Goal: Information Seeking & Learning: Learn about a topic

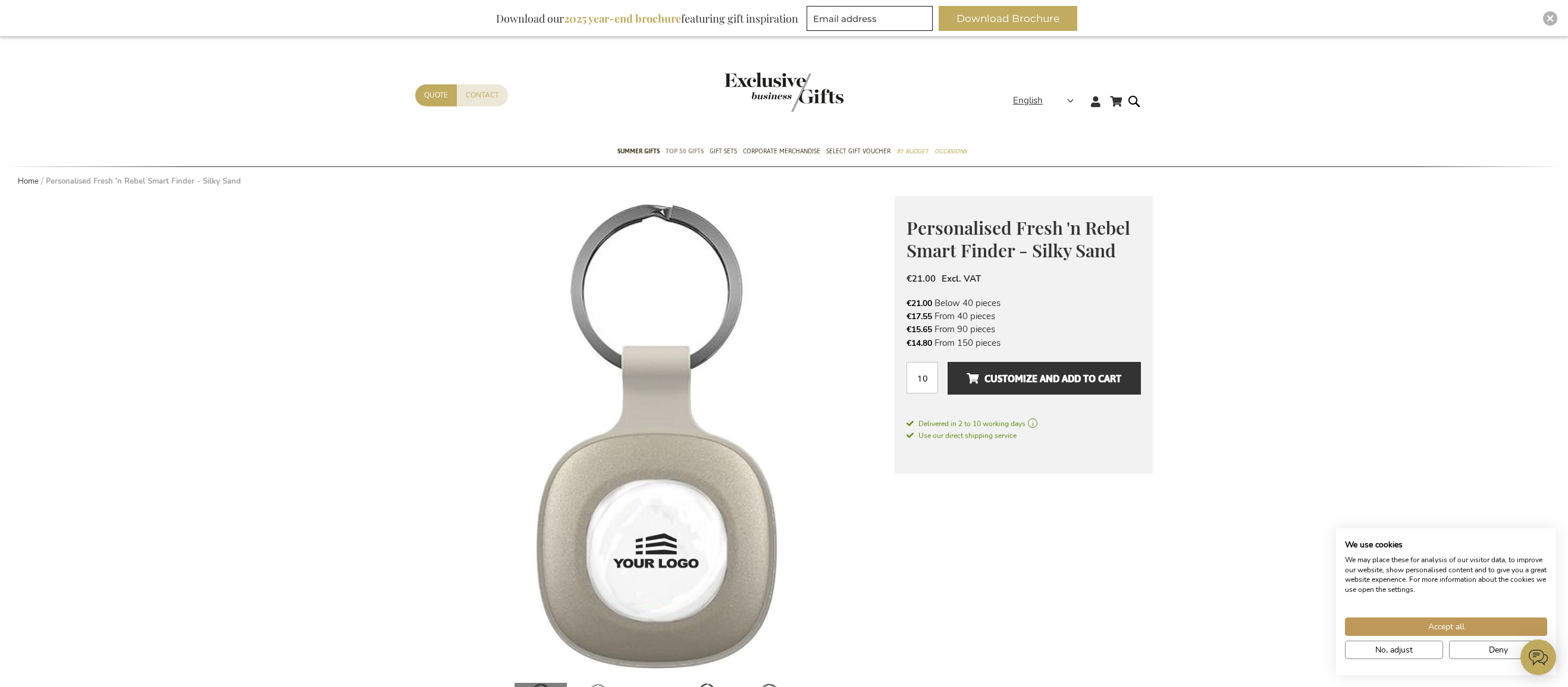
click at [685, 153] on span "TOP 50 Gifts" at bounding box center [685, 151] width 38 height 12
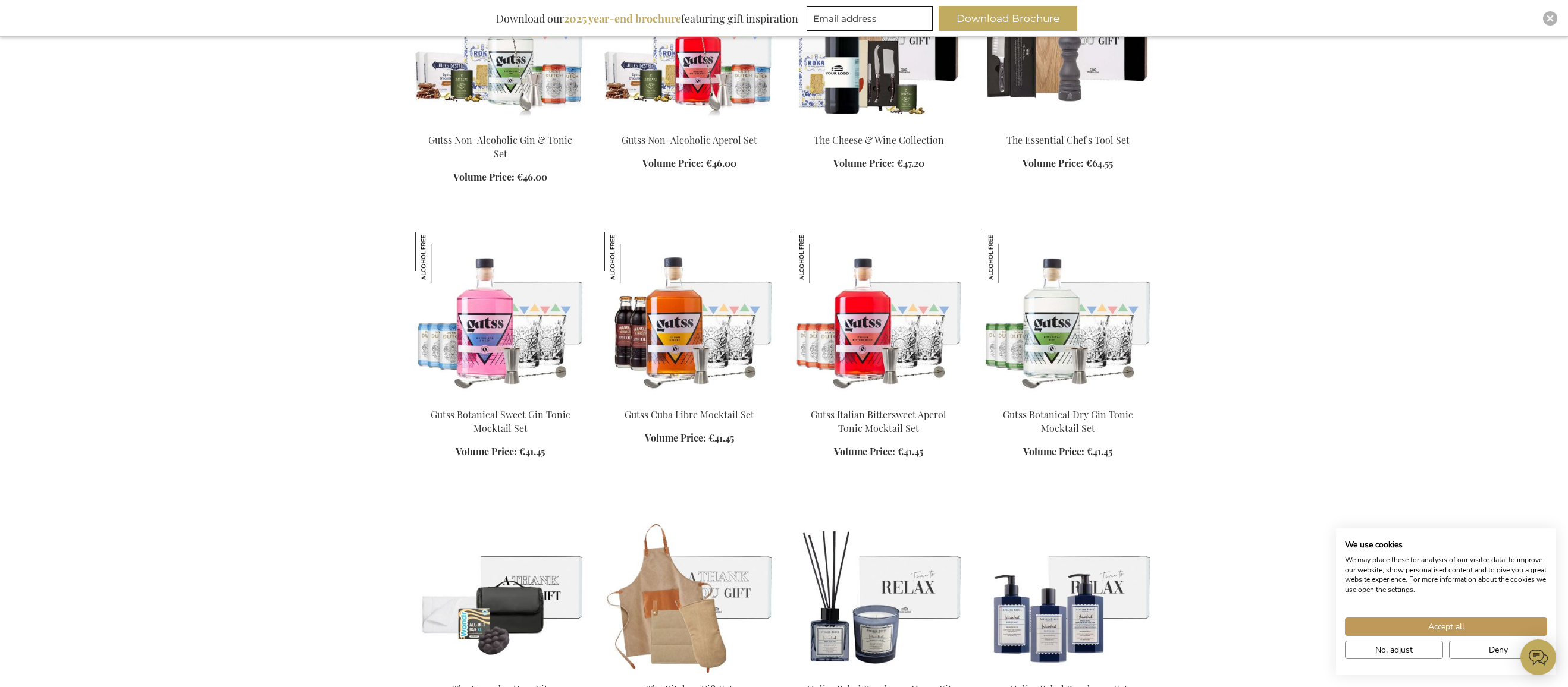
scroll to position [1264, 0]
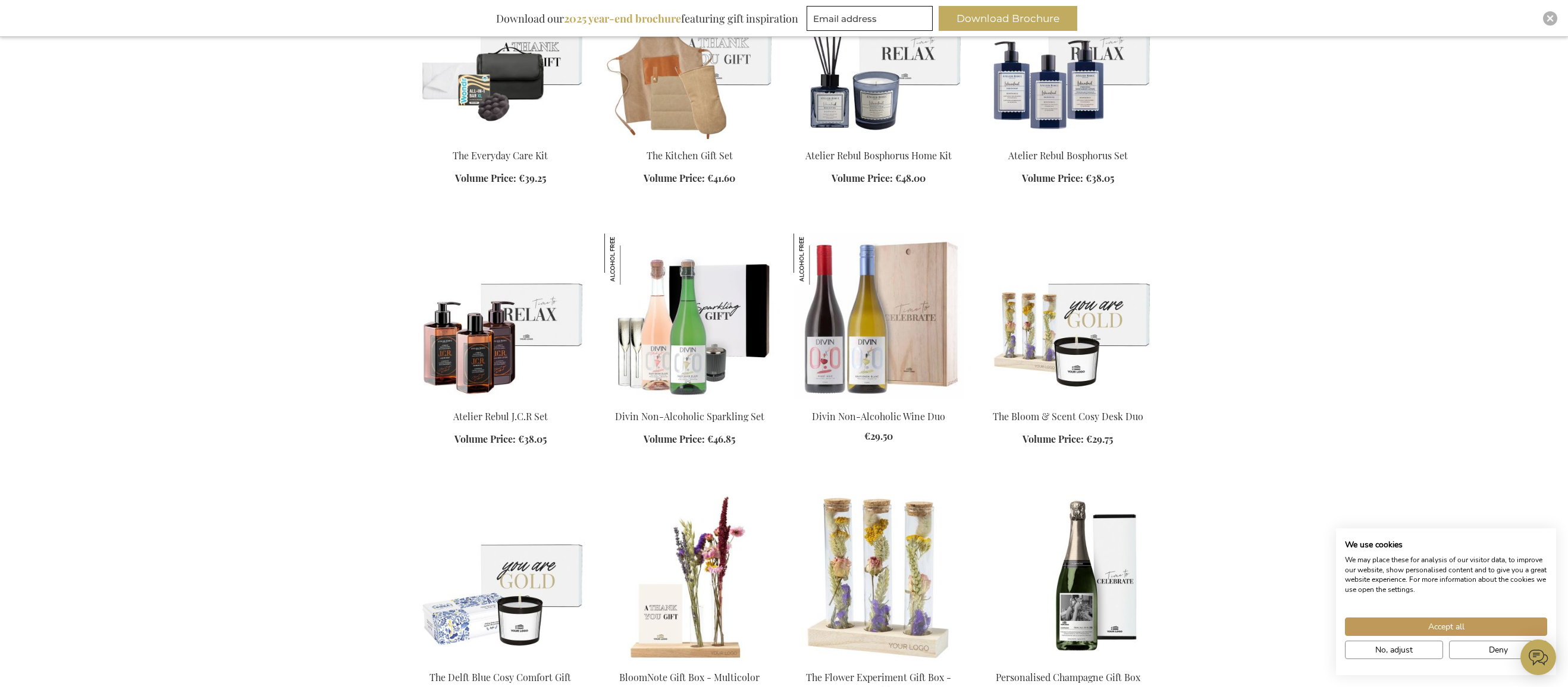
drag, startPoint x: 1203, startPoint y: 501, endPoint x: 1196, endPoint y: 523, distance: 23.1
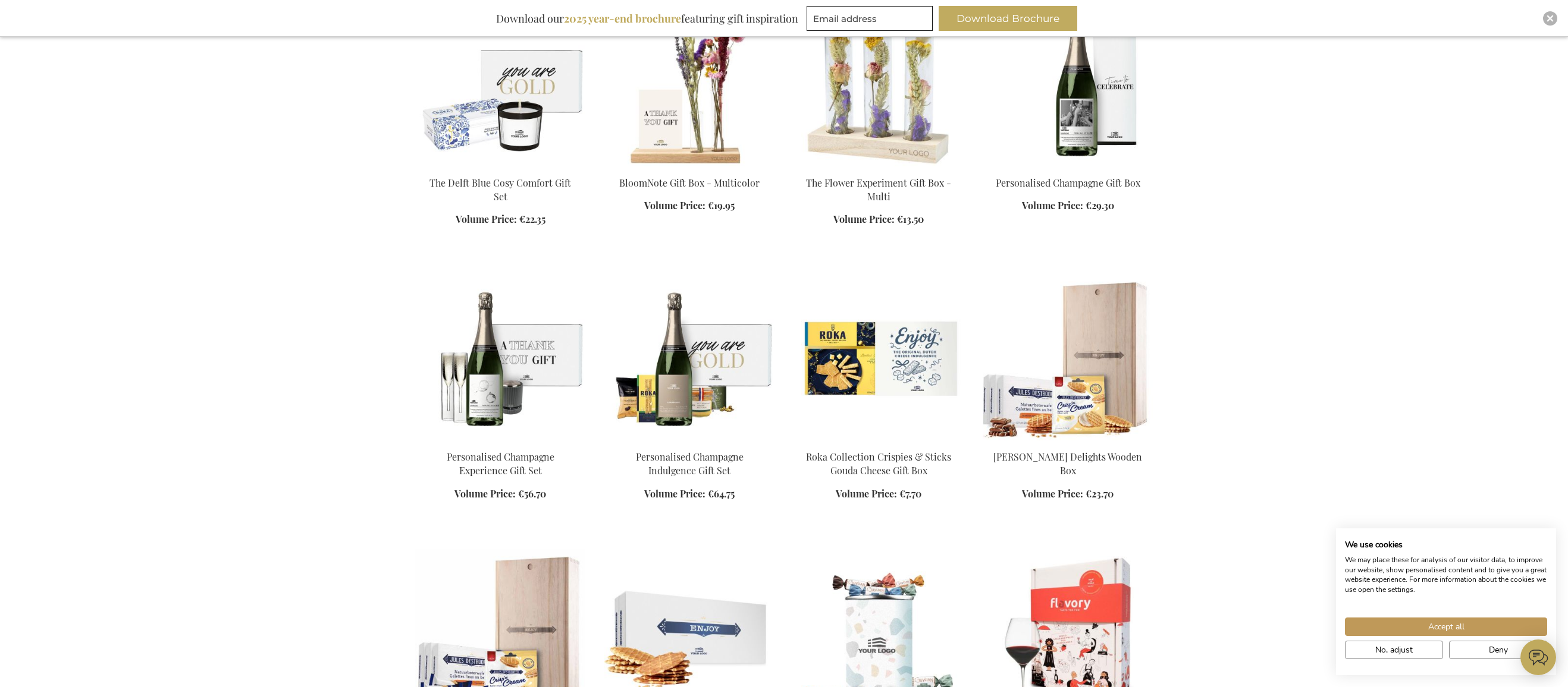
drag, startPoint x: 1193, startPoint y: 526, endPoint x: 1184, endPoint y: 536, distance: 13.5
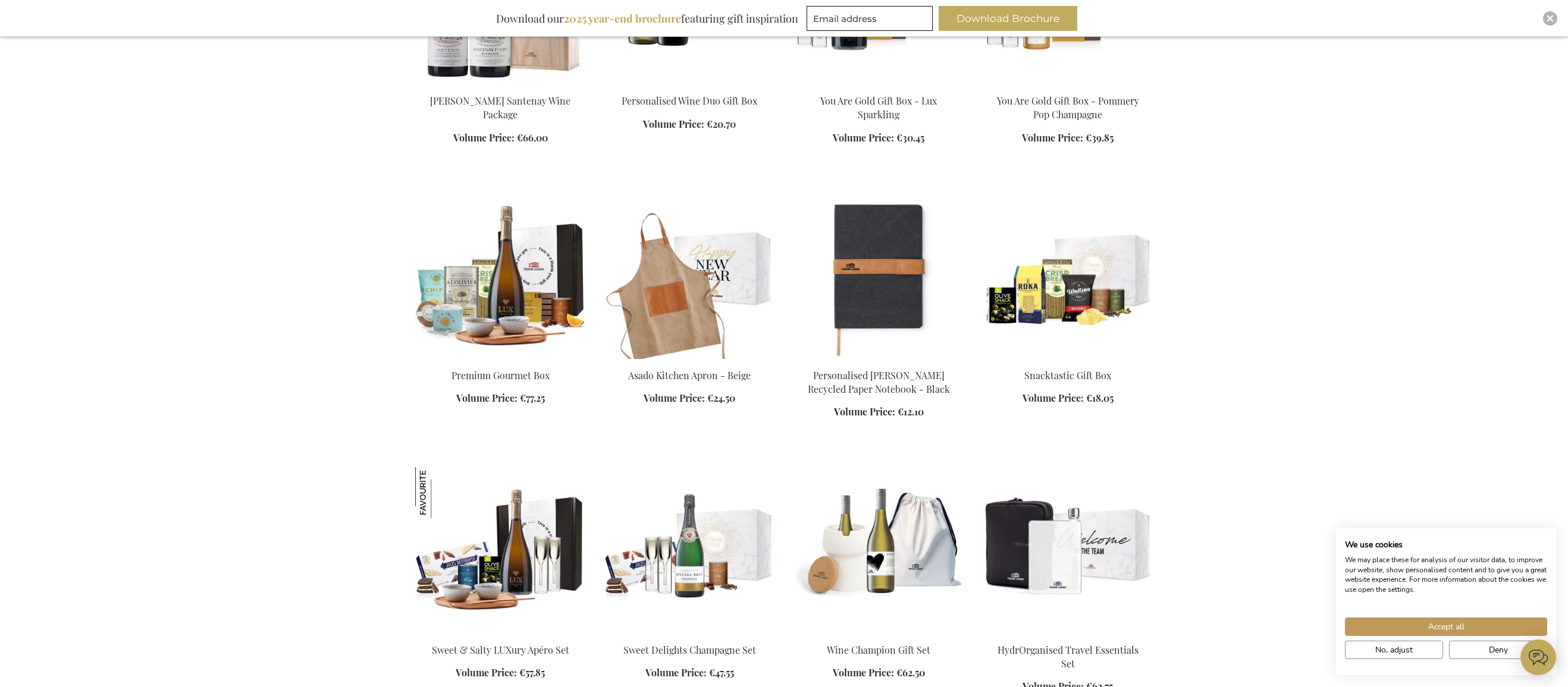
scroll to position [3020, 0]
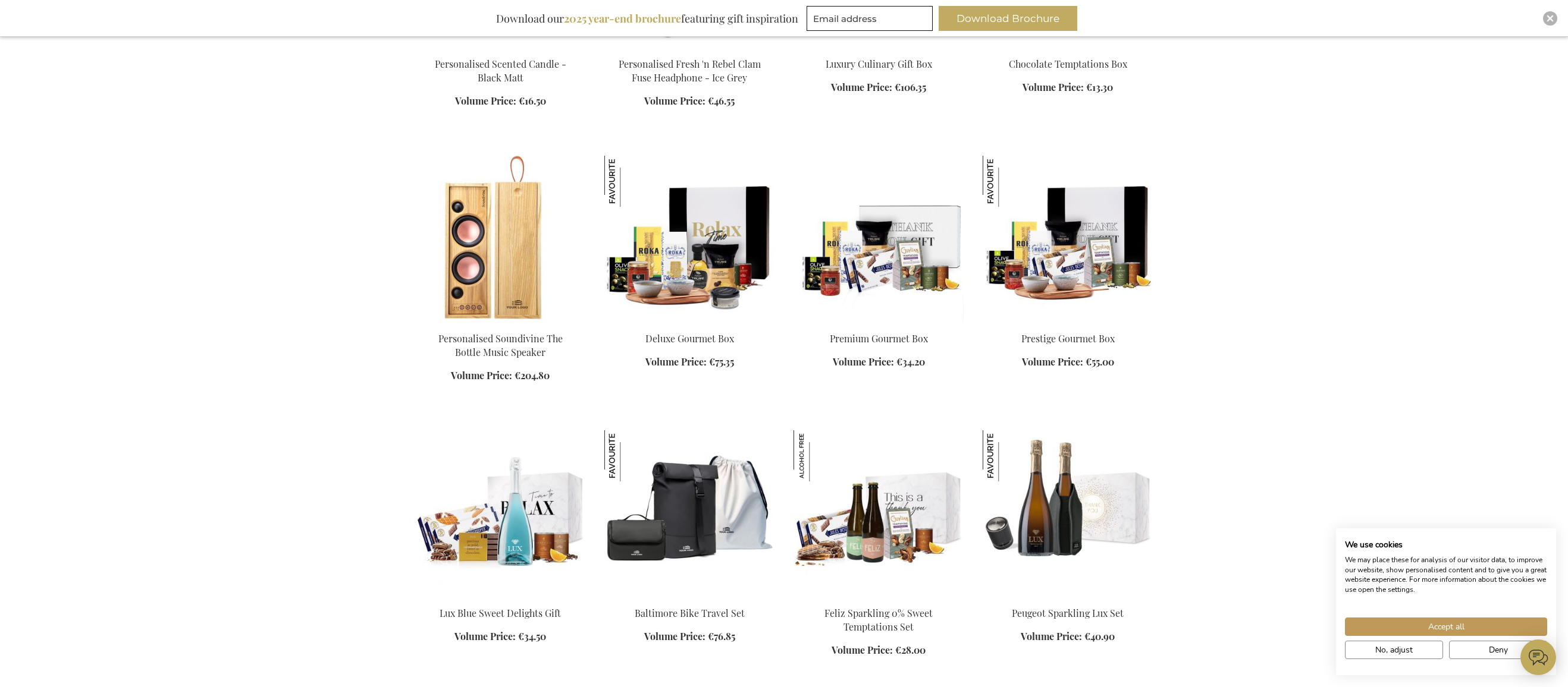
scroll to position [4115, 0]
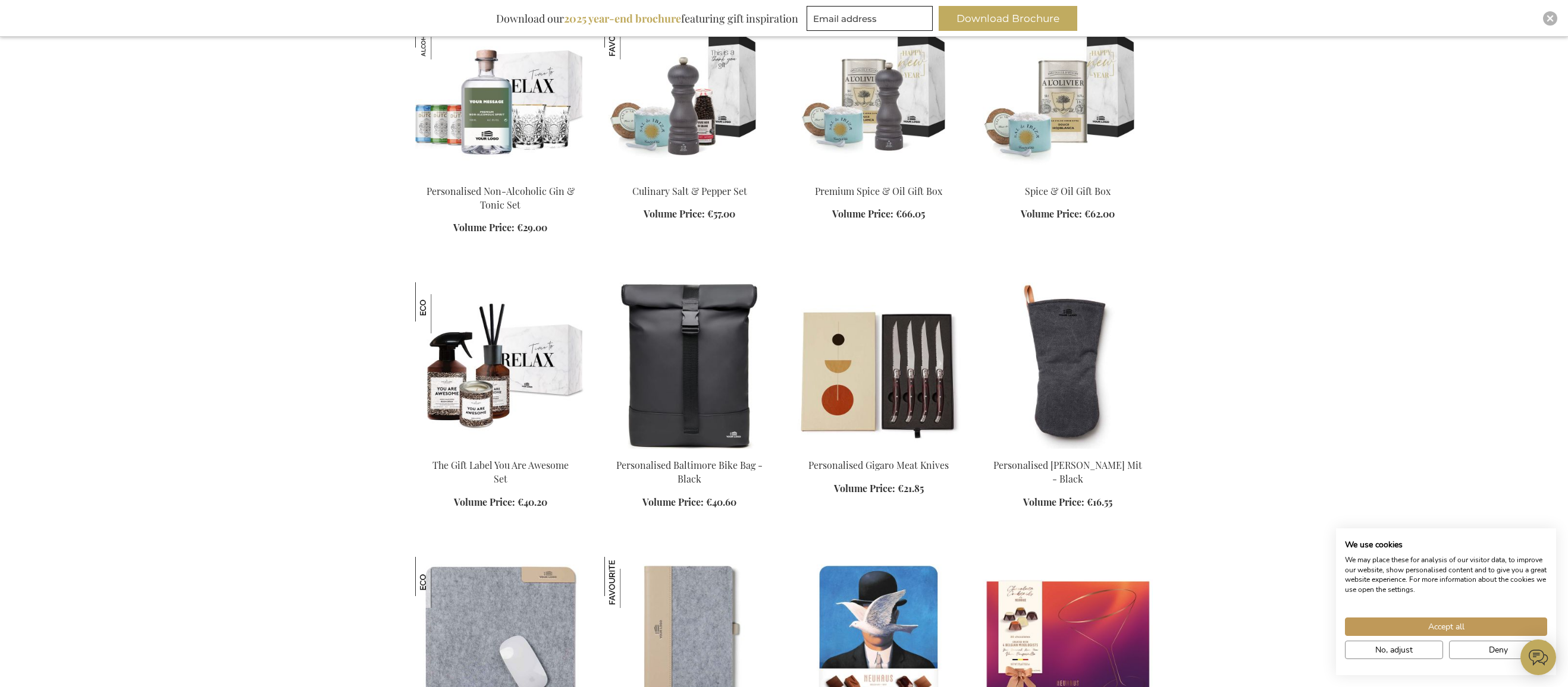
scroll to position [5210, 0]
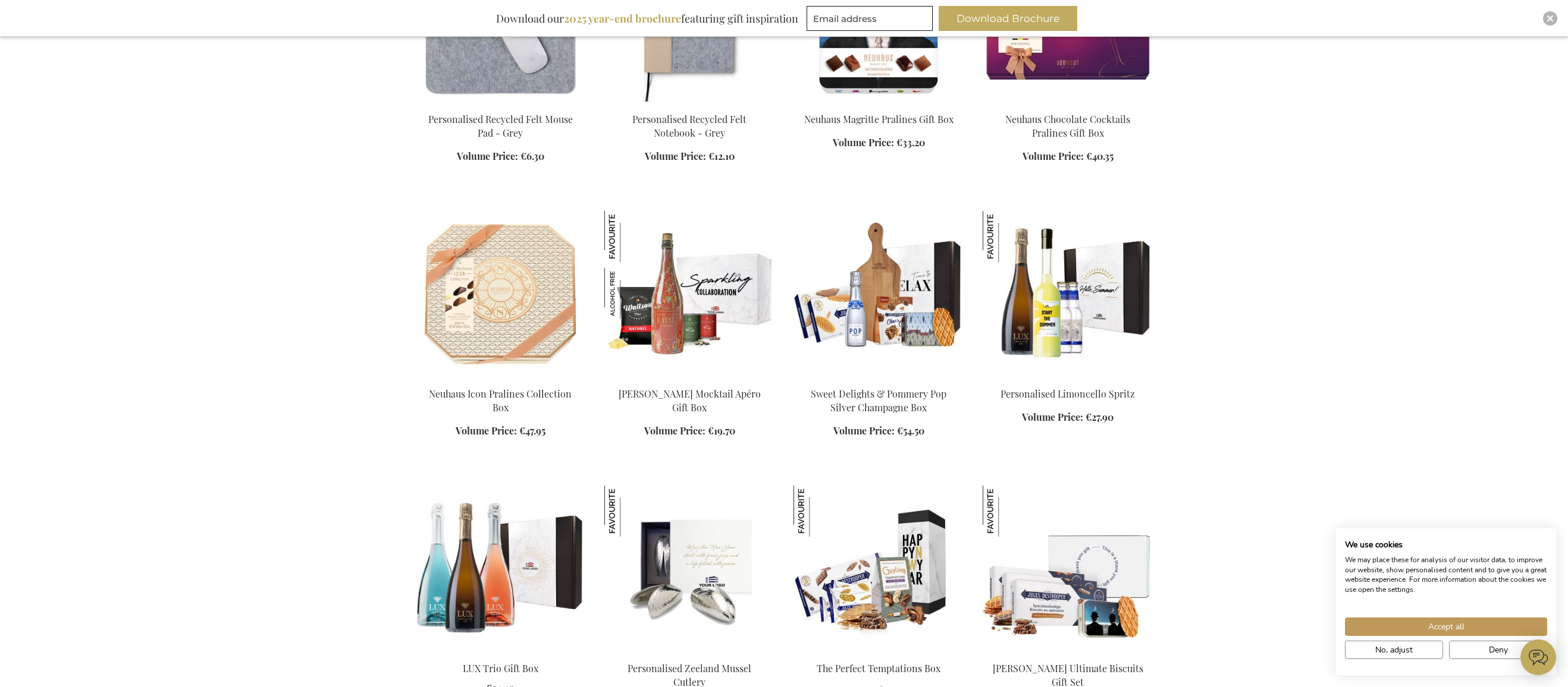
scroll to position [5720, 0]
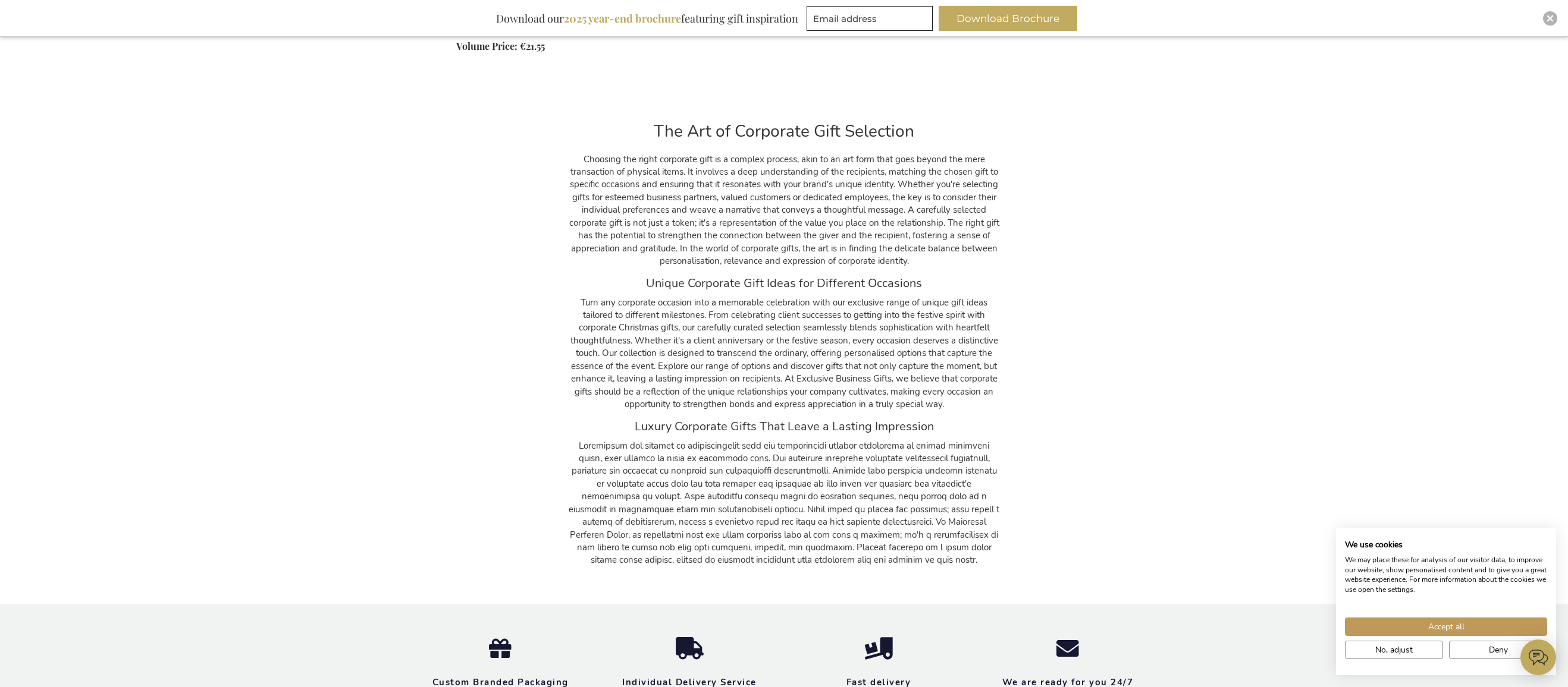
scroll to position [12007, 0]
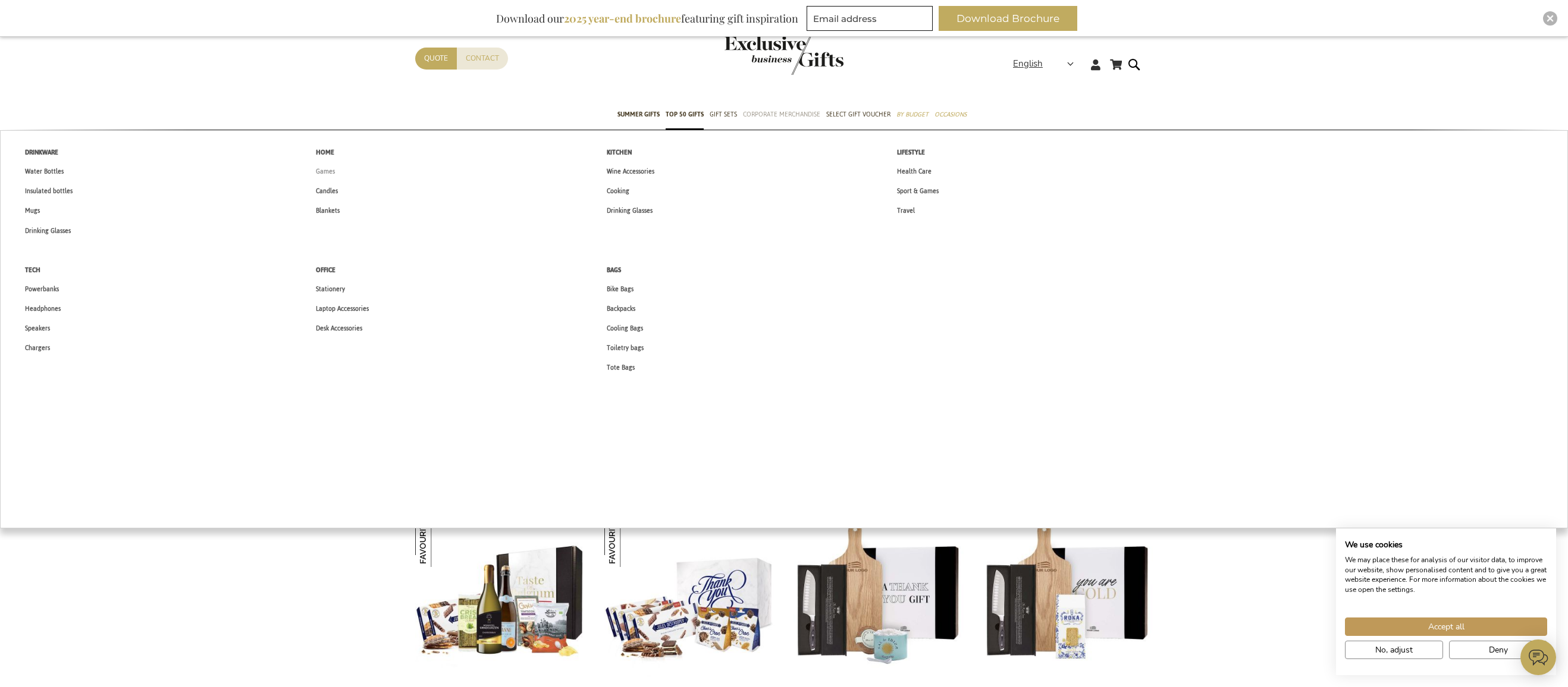
click at [323, 169] on span "Games" at bounding box center [325, 171] width 19 height 12
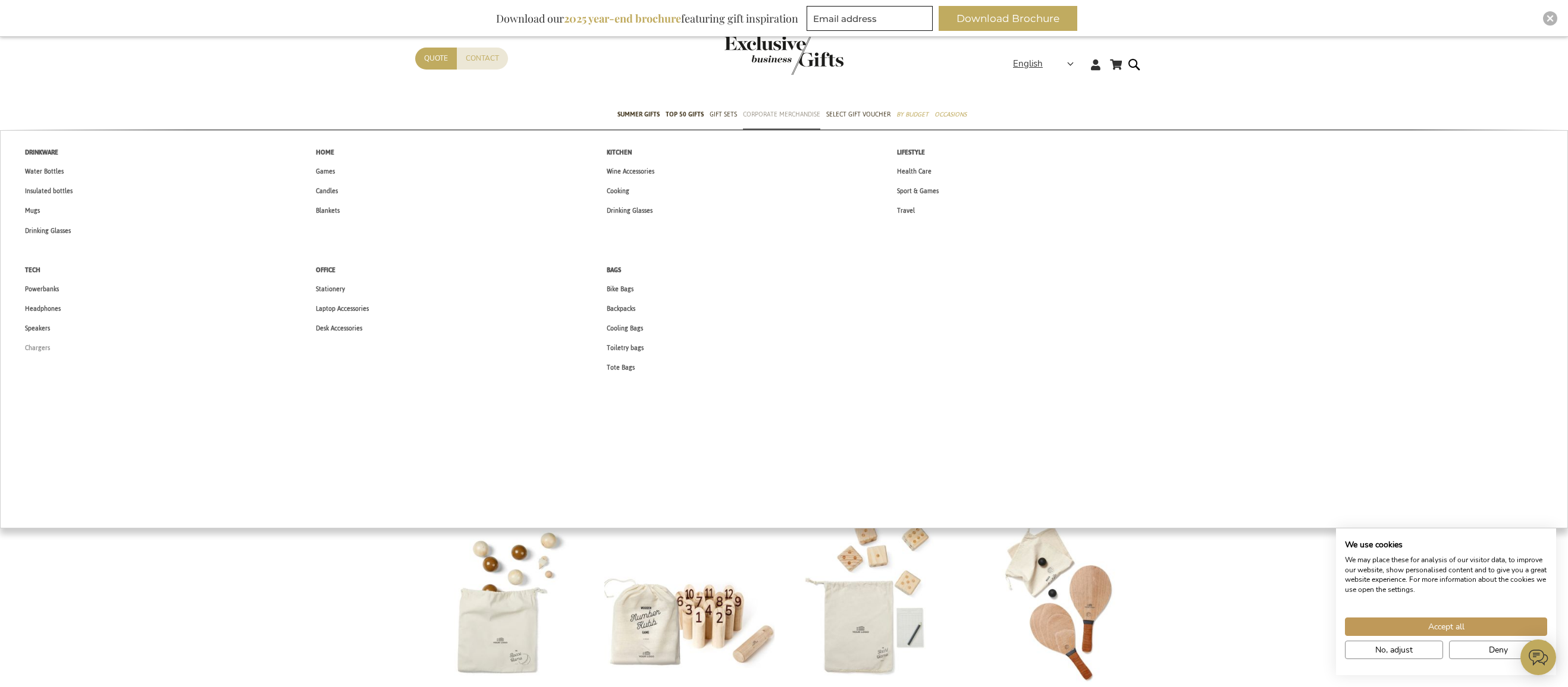
click at [48, 345] on span "Chargers" at bounding box center [37, 348] width 25 height 12
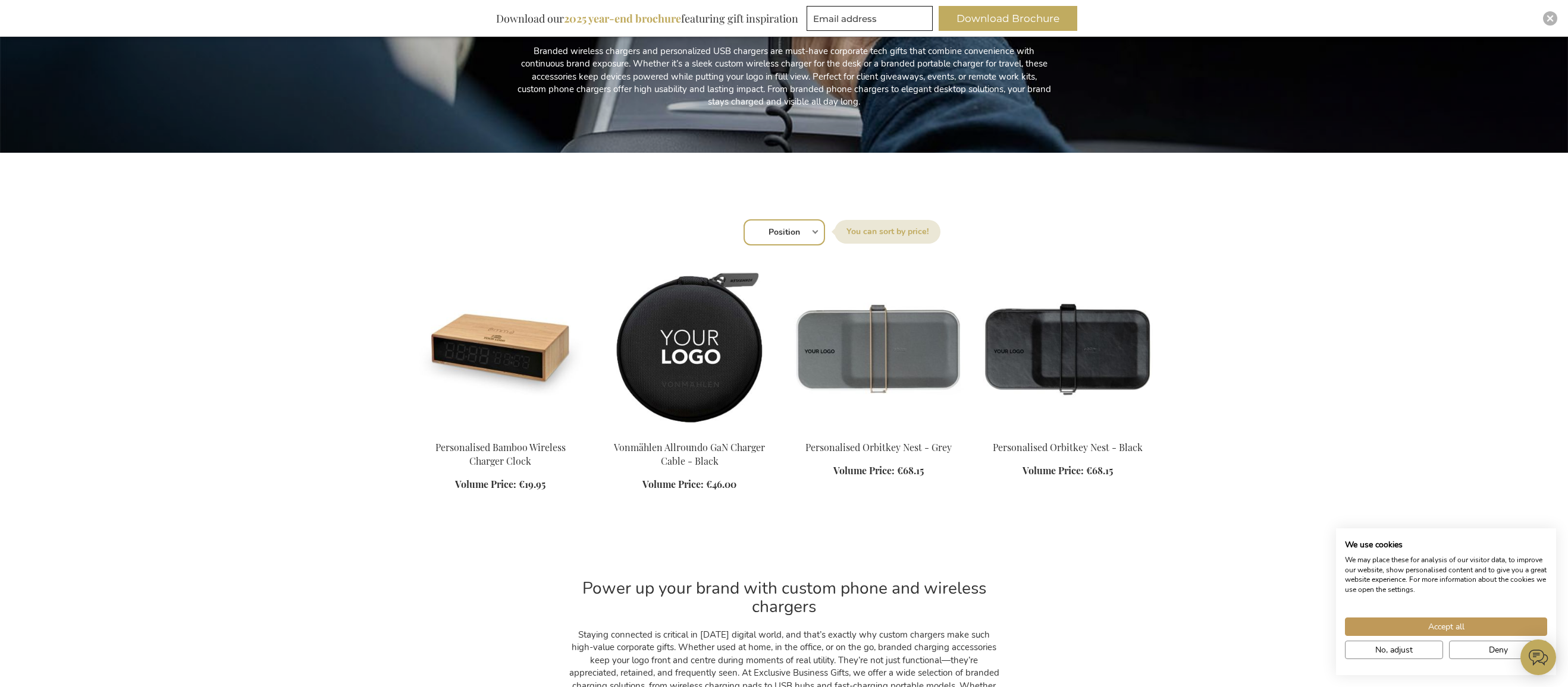
click at [685, 345] on img at bounding box center [690, 348] width 170 height 167
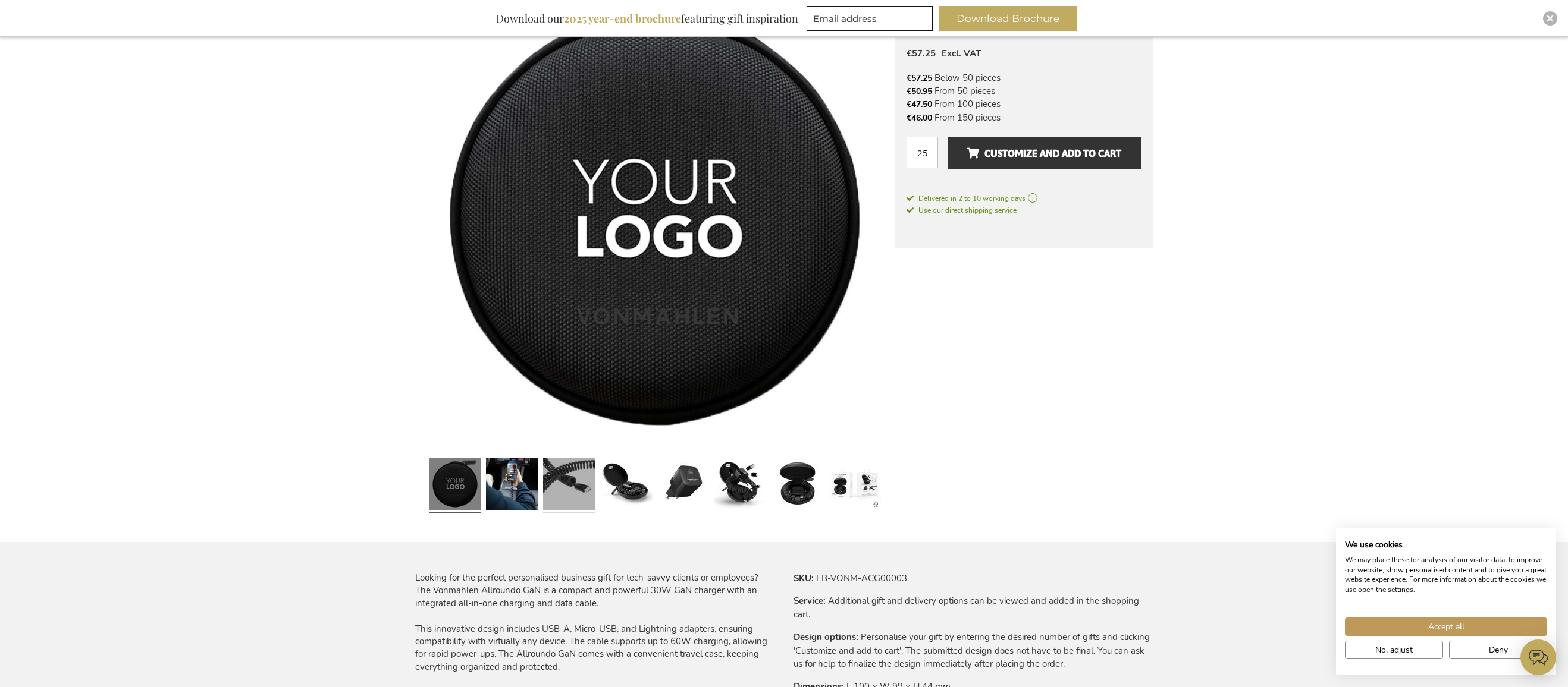
click at [558, 484] on link at bounding box center [569, 486] width 52 height 66
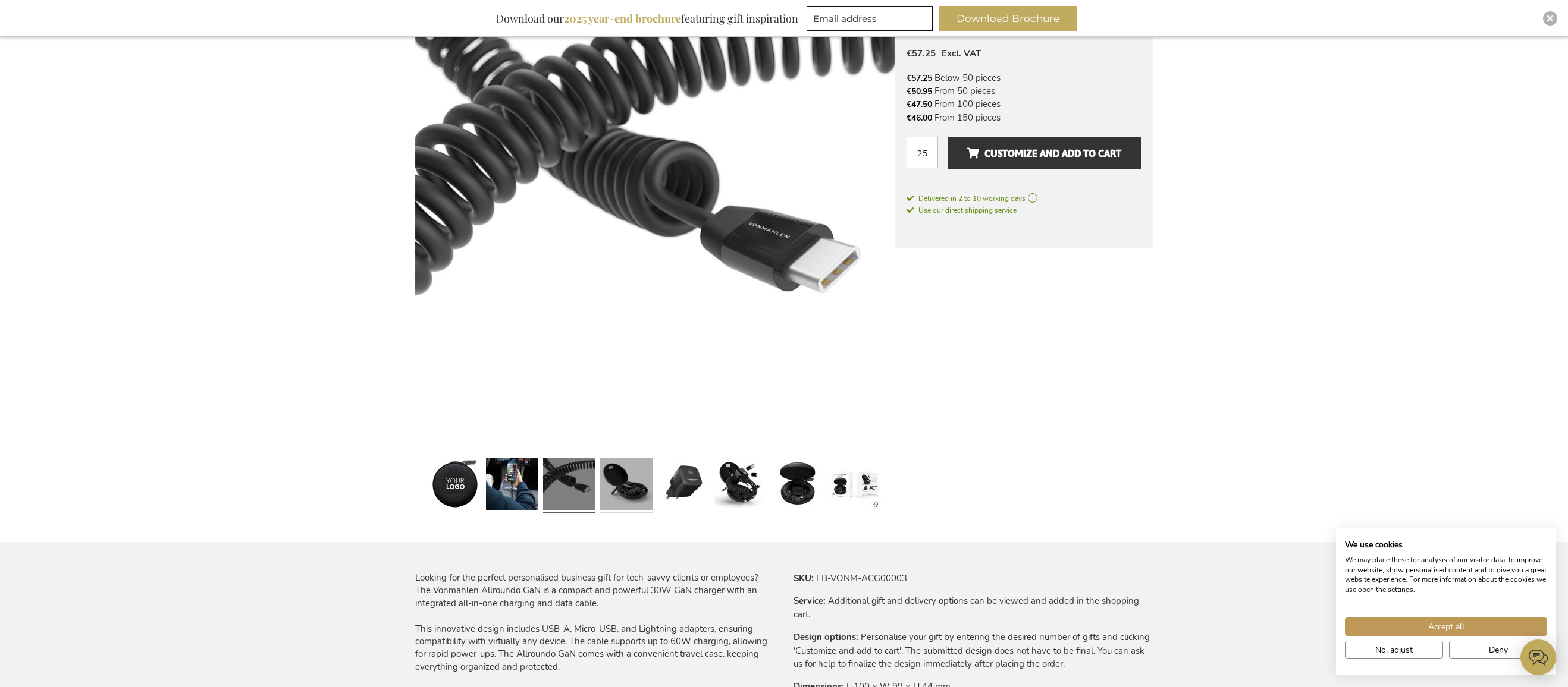
click at [621, 482] on link at bounding box center [626, 486] width 52 height 66
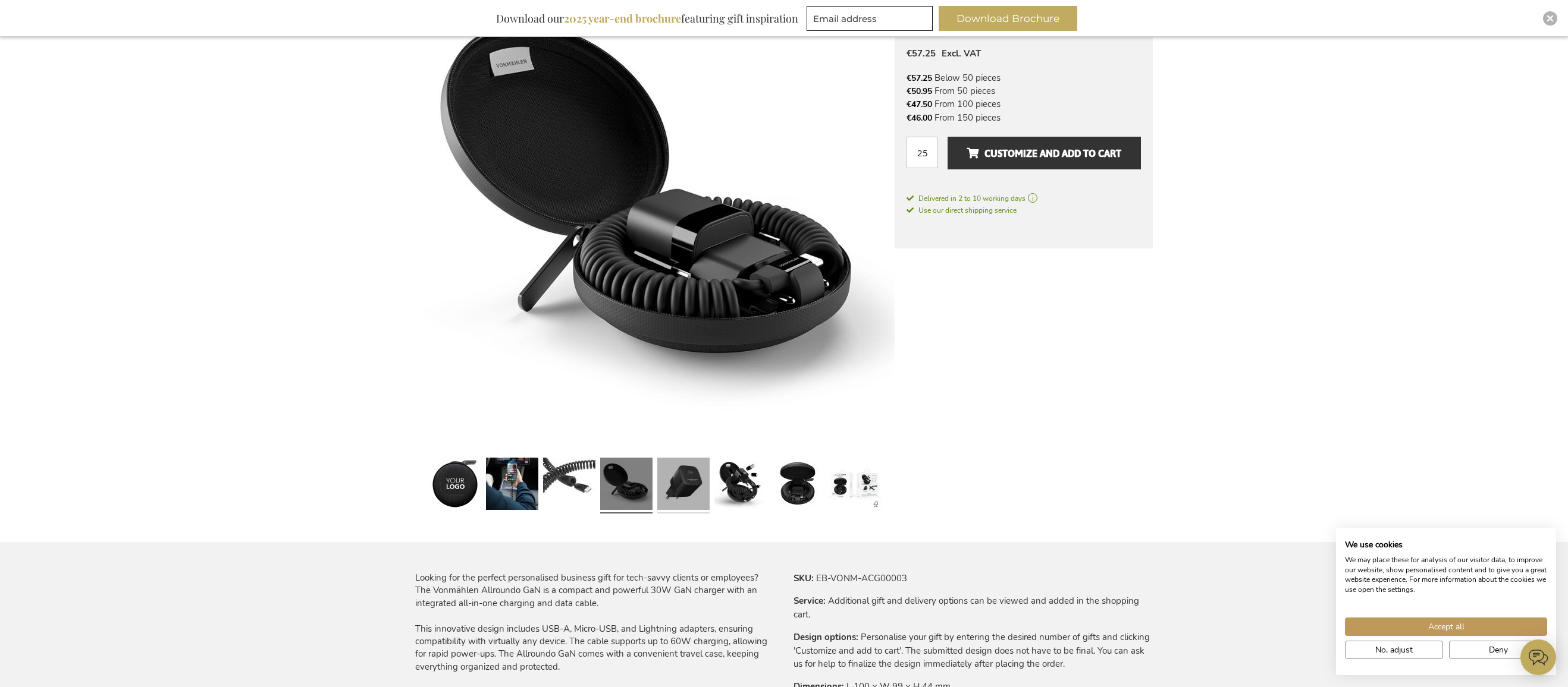
click at [701, 483] on link at bounding box center [683, 486] width 52 height 66
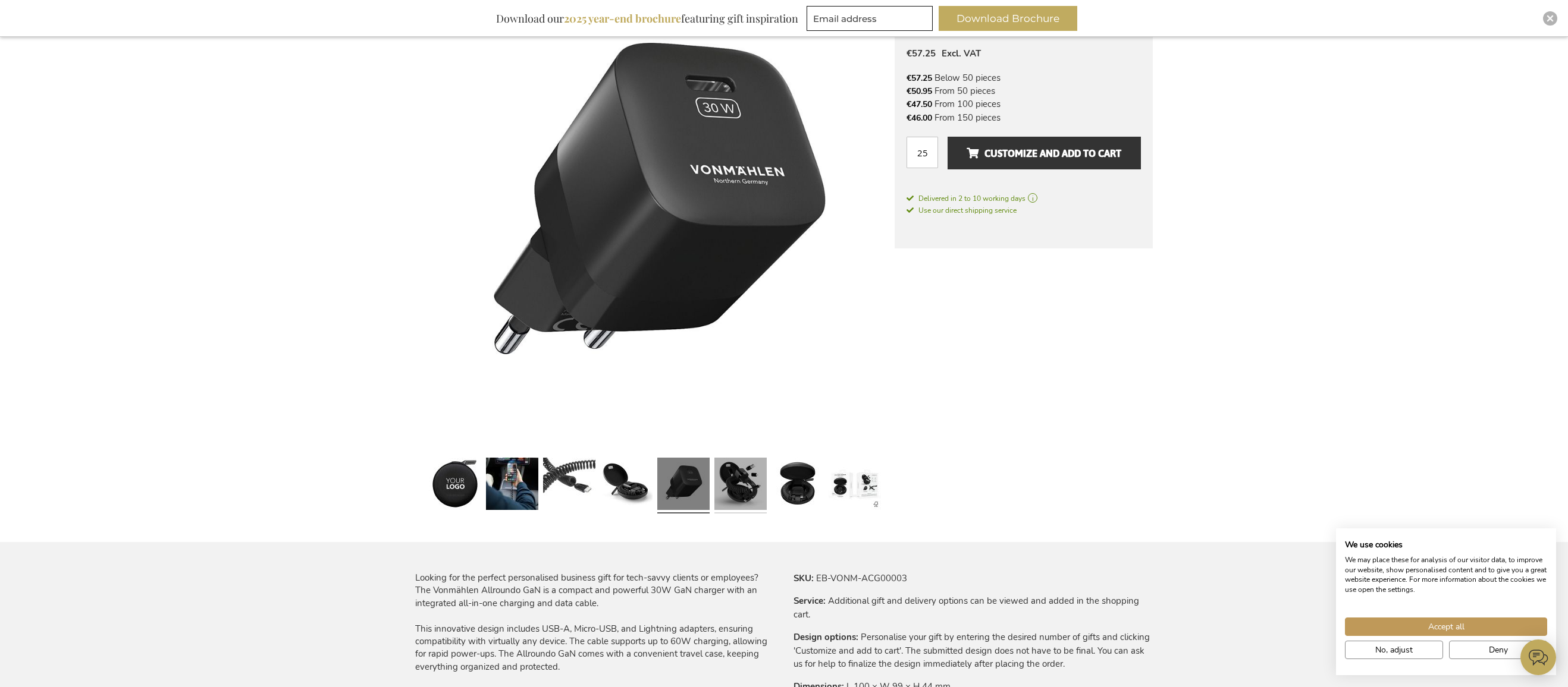
click at [758, 485] on link at bounding box center [740, 486] width 52 height 66
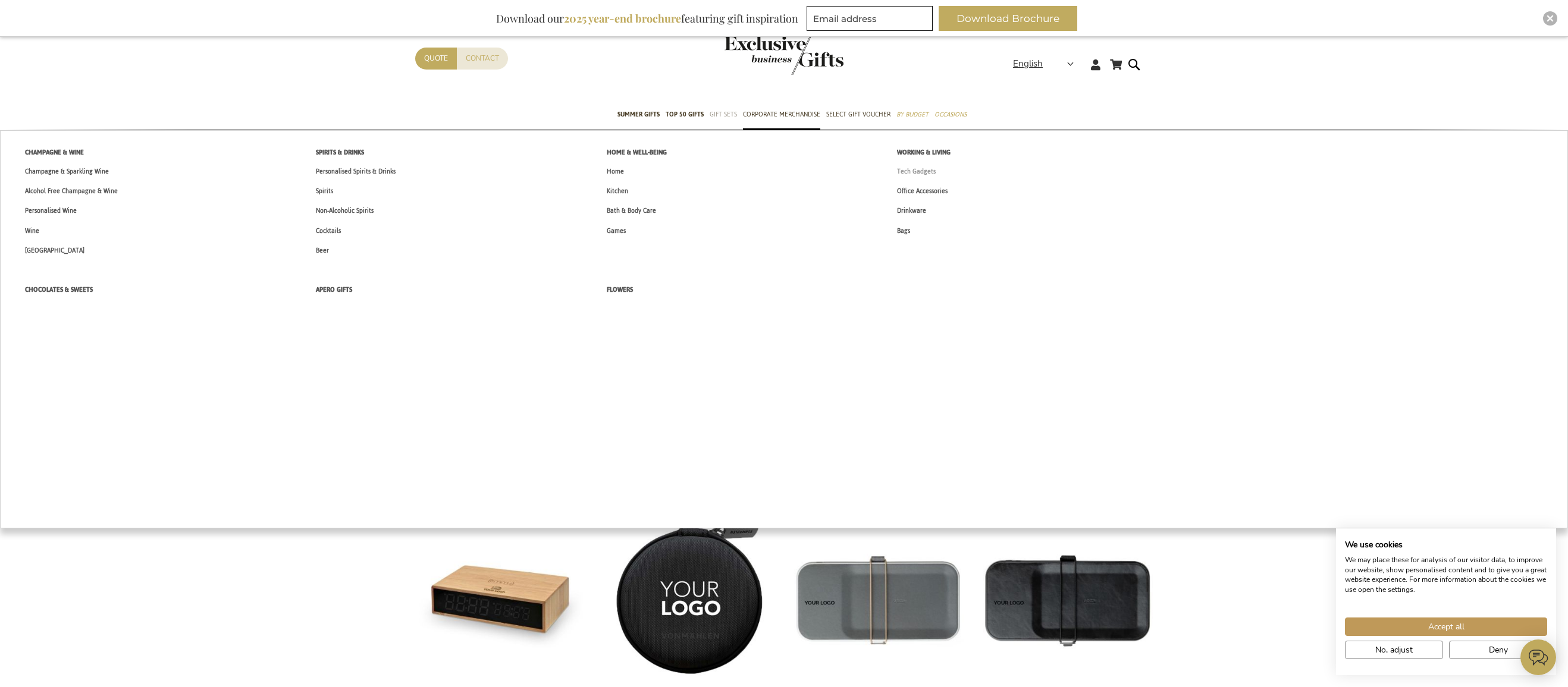
click at [929, 174] on span "Tech Gadgets" at bounding box center [916, 171] width 39 height 12
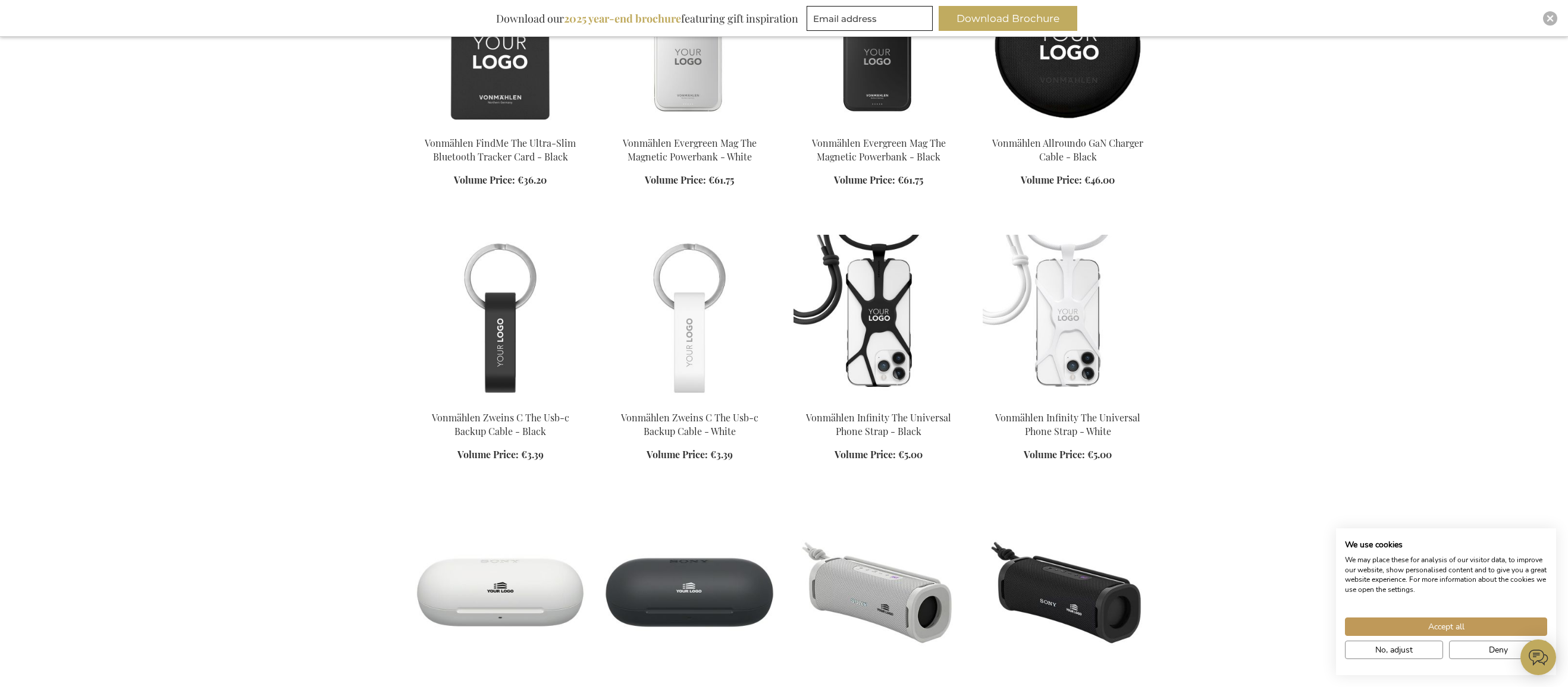
scroll to position [892, 0]
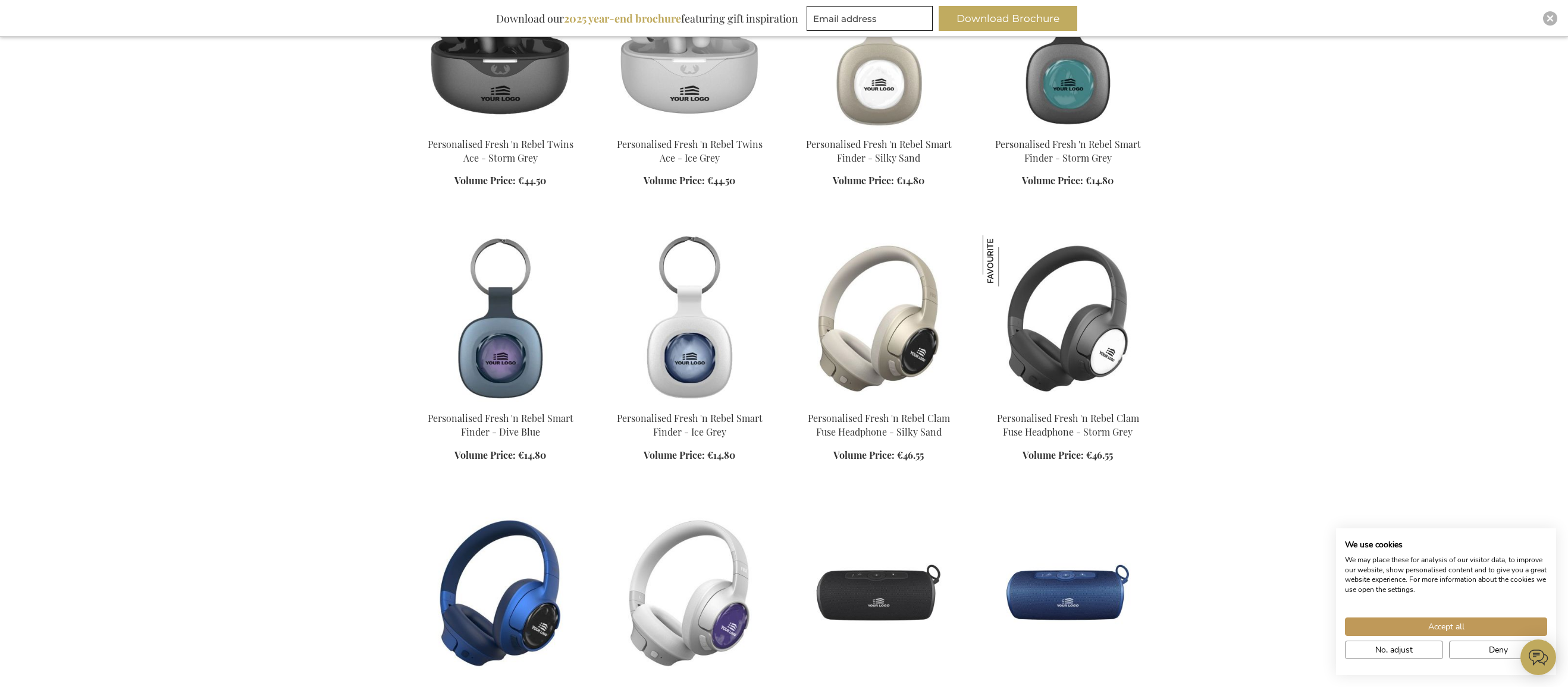
scroll to position [1944, 0]
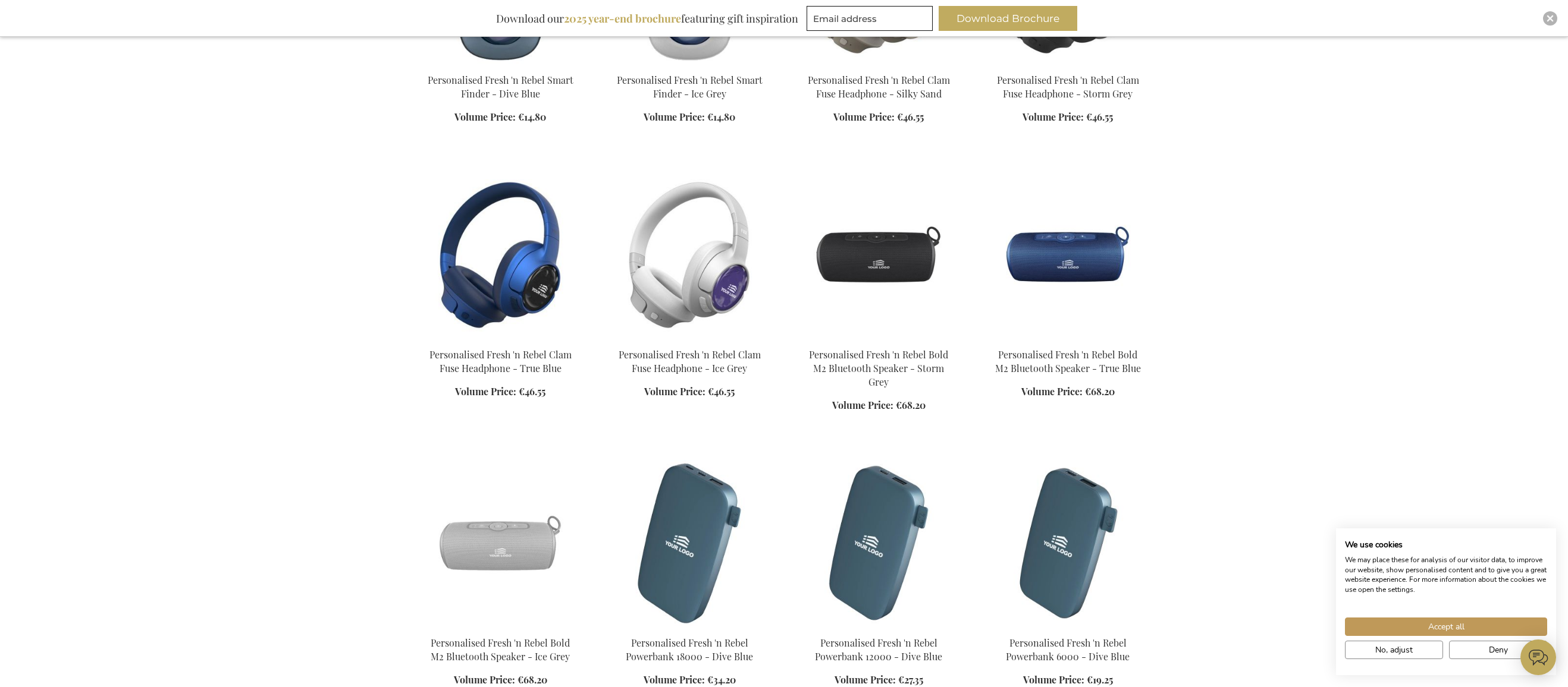
scroll to position [2702, 0]
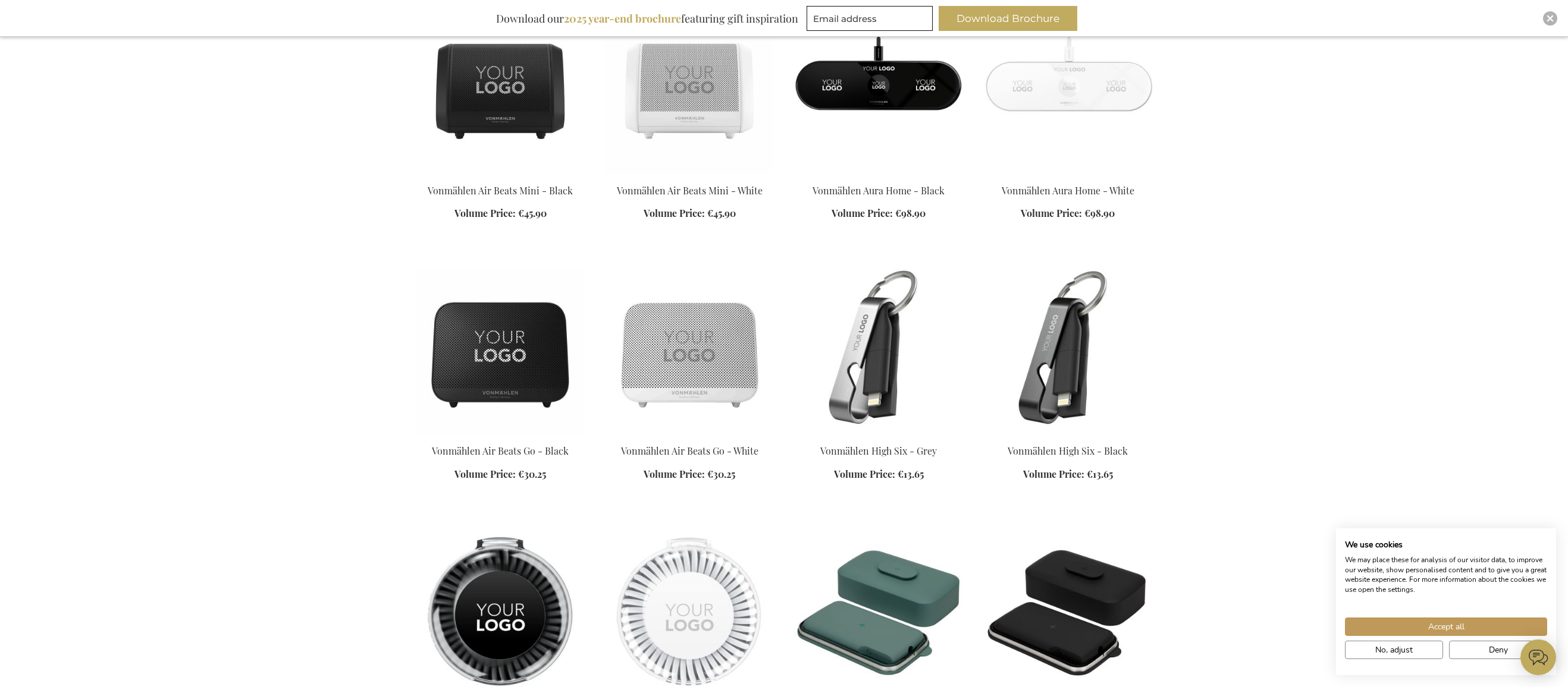
scroll to position [3809, 0]
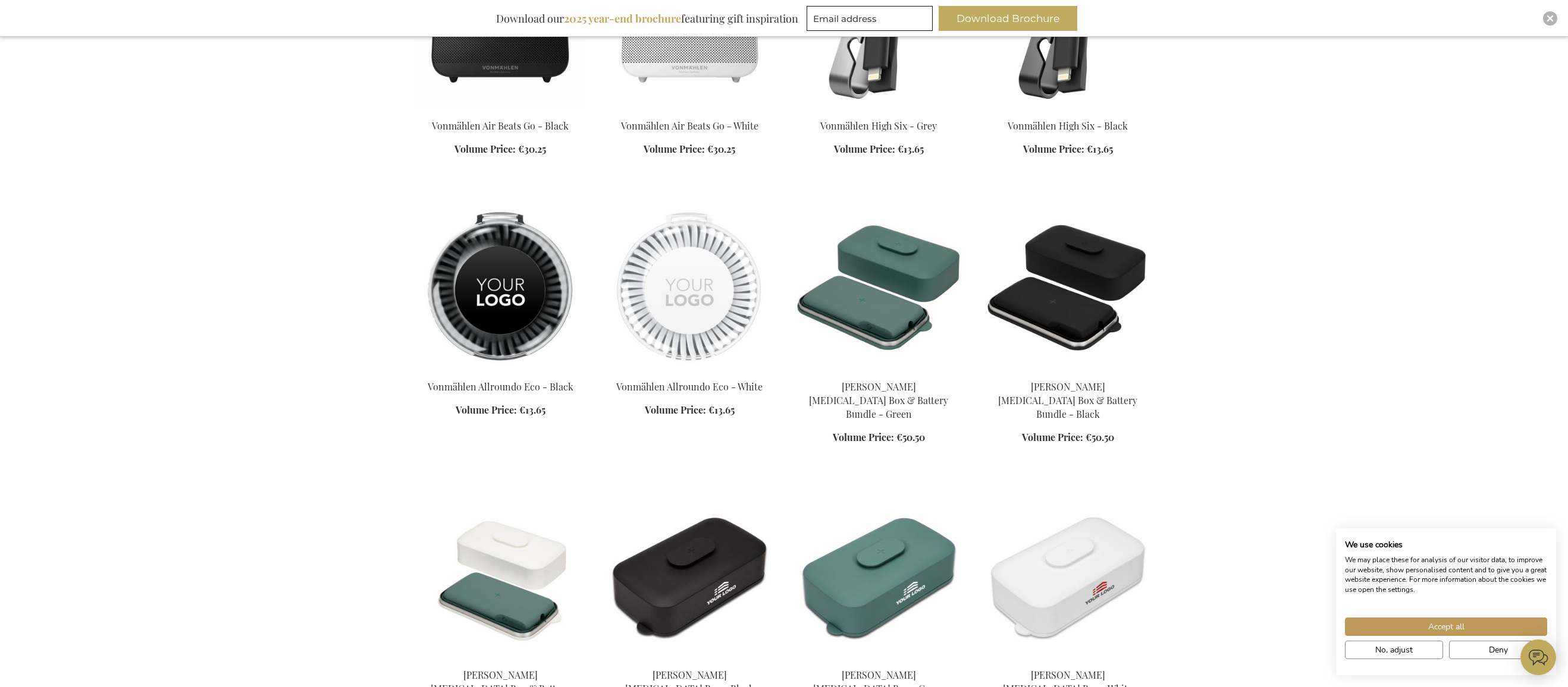
scroll to position [4101, 0]
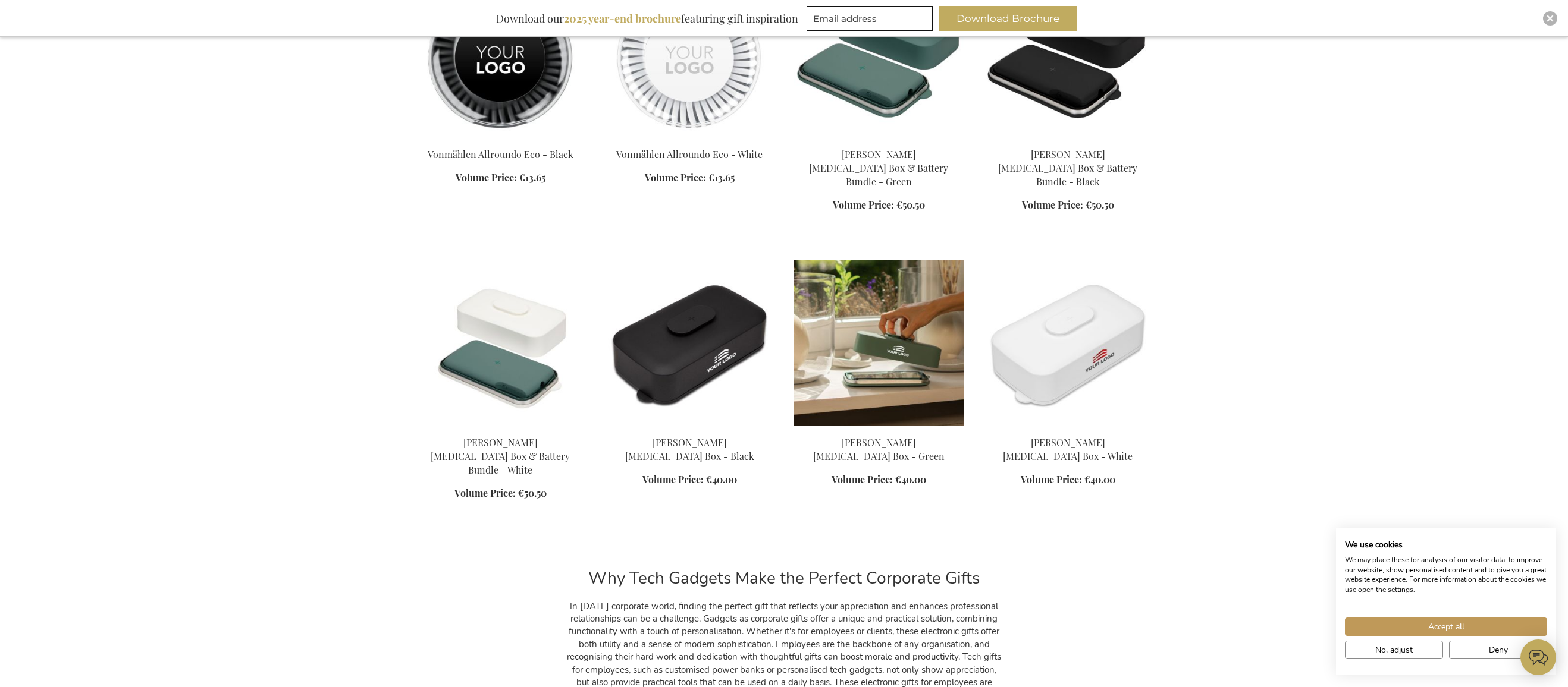
click at [908, 335] on img at bounding box center [879, 344] width 170 height 167
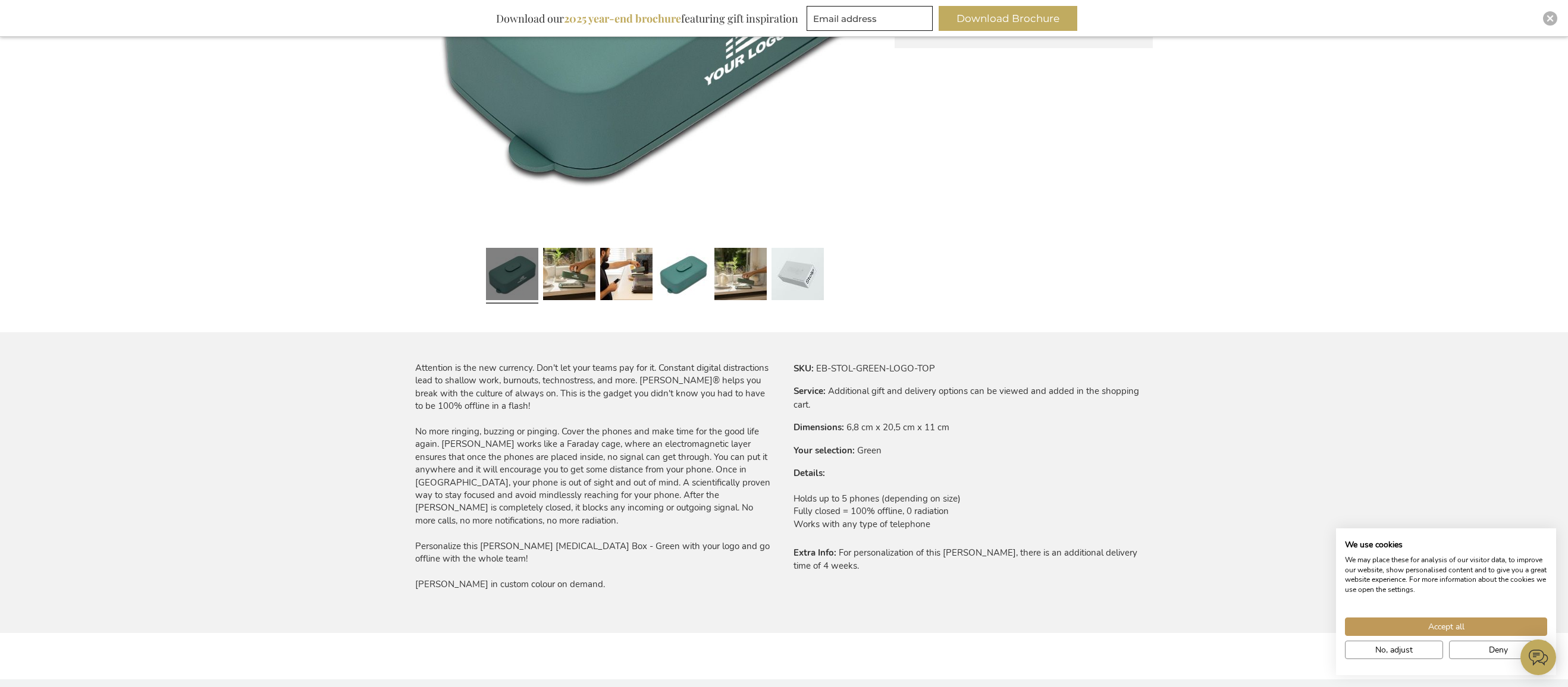
scroll to position [496, 0]
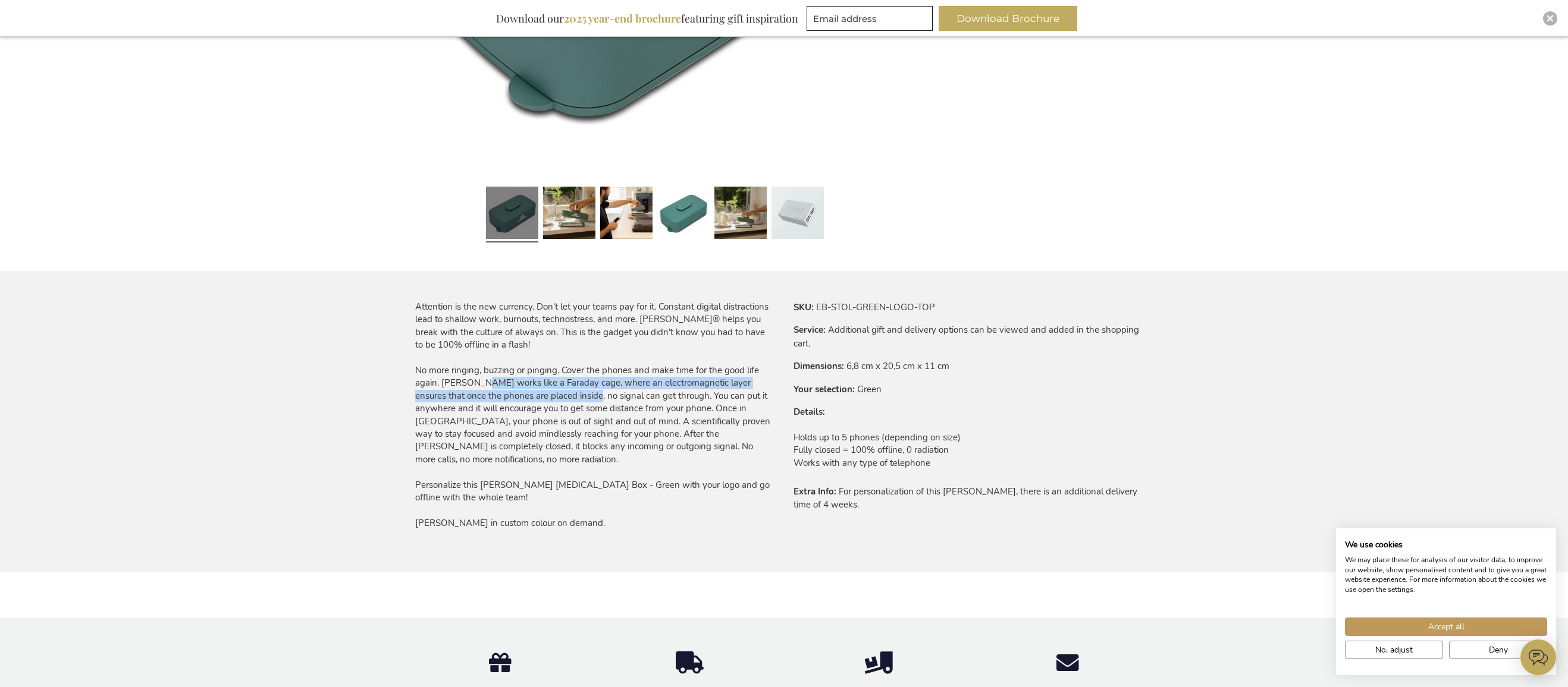
drag, startPoint x: 478, startPoint y: 383, endPoint x: 565, endPoint y: 400, distance: 88.6
click at [564, 399] on div "Attention is the new currency. Don't let your teams pay for it. Constant digita…" at bounding box center [595, 415] width 360 height 230
click at [633, 446] on div "Attention is the new currency. Don't let your teams pay for it. Constant digita…" at bounding box center [595, 415] width 360 height 230
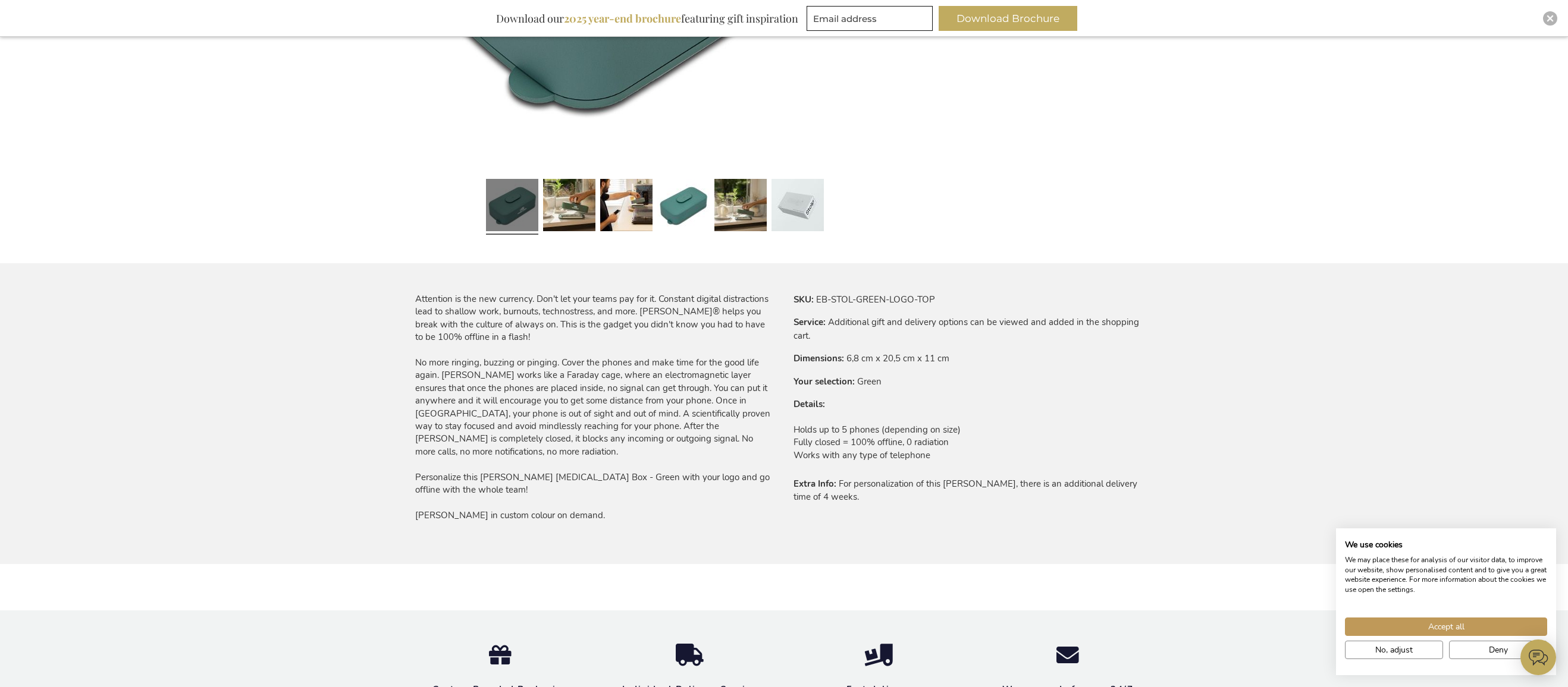
scroll to position [512, 0]
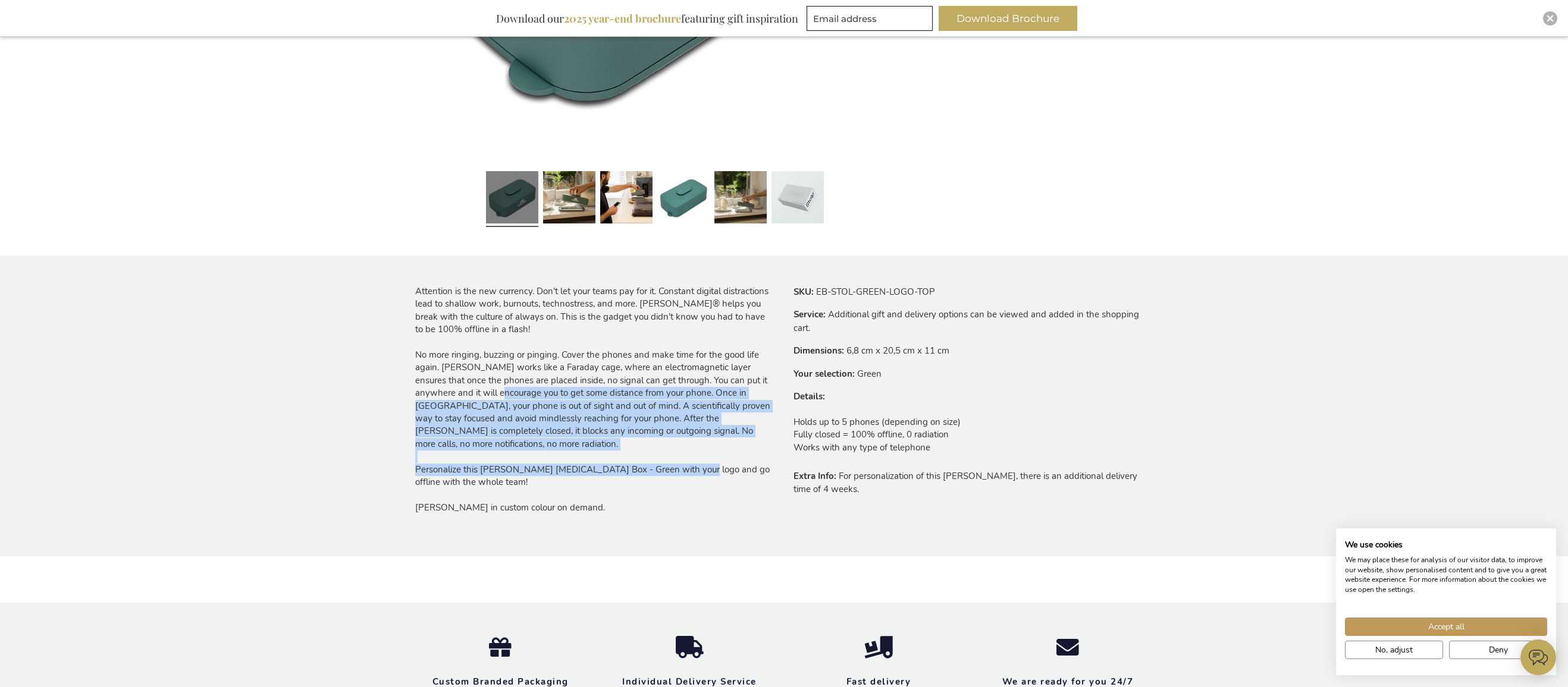
drag, startPoint x: 467, startPoint y: 395, endPoint x: 685, endPoint y: 457, distance: 226.6
click at [684, 457] on div "Attention is the new currency. Don't let your teams pay for it. Constant digita…" at bounding box center [595, 400] width 360 height 230
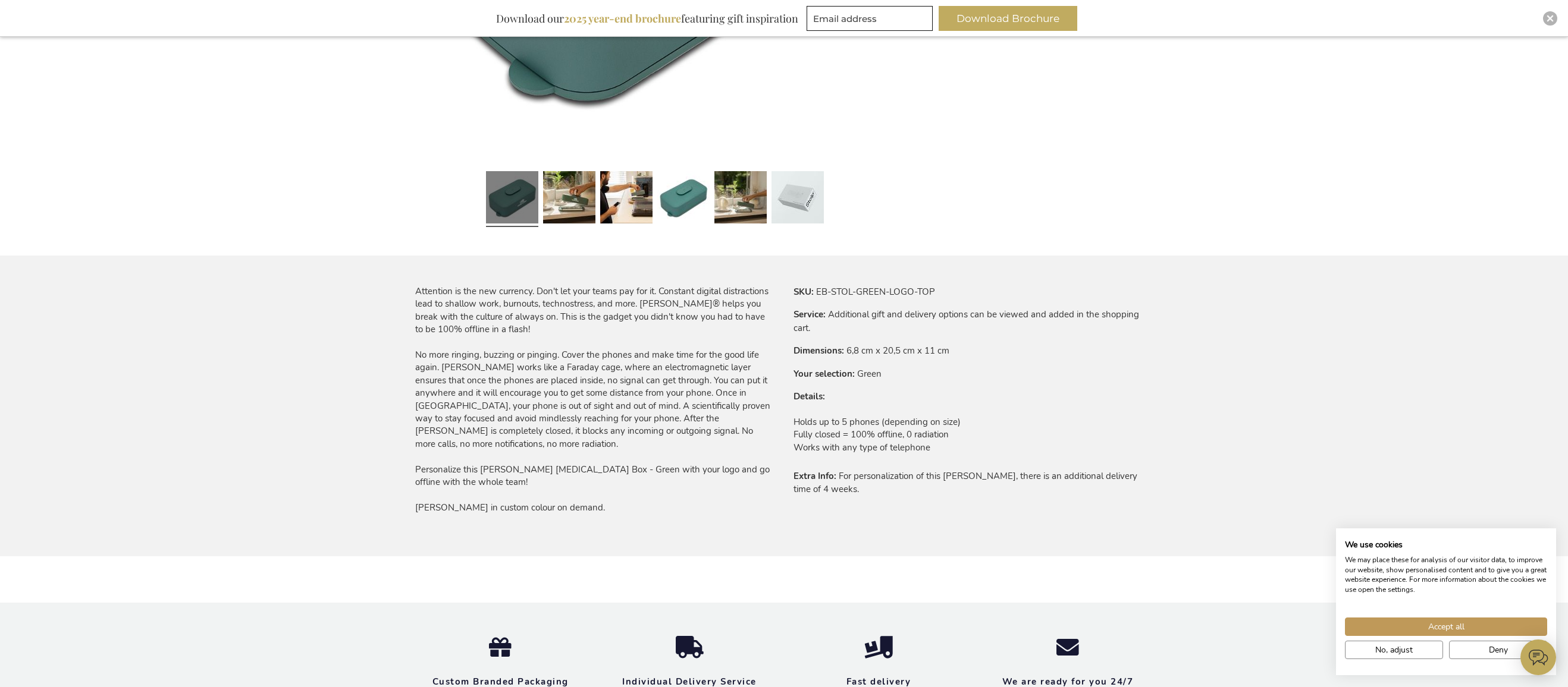
click at [590, 469] on div "Attention is the new currency. Don't let your teams pay for it. Constant digita…" at bounding box center [595, 400] width 360 height 230
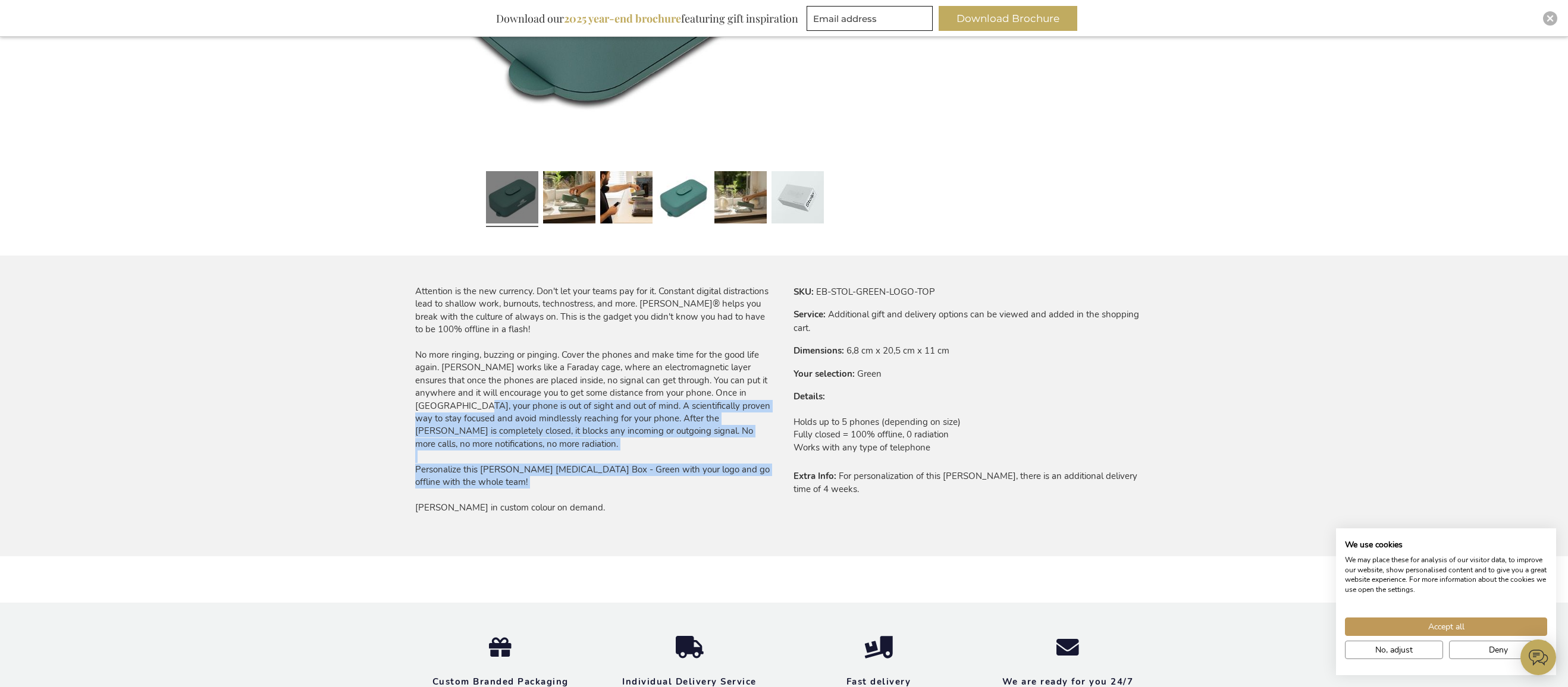
drag, startPoint x: 673, startPoint y: 480, endPoint x: 417, endPoint y: 400, distance: 268.2
click at [417, 400] on div "Attention is the new currency. Don't let your teams pay for it. Constant digita…" at bounding box center [595, 400] width 360 height 230
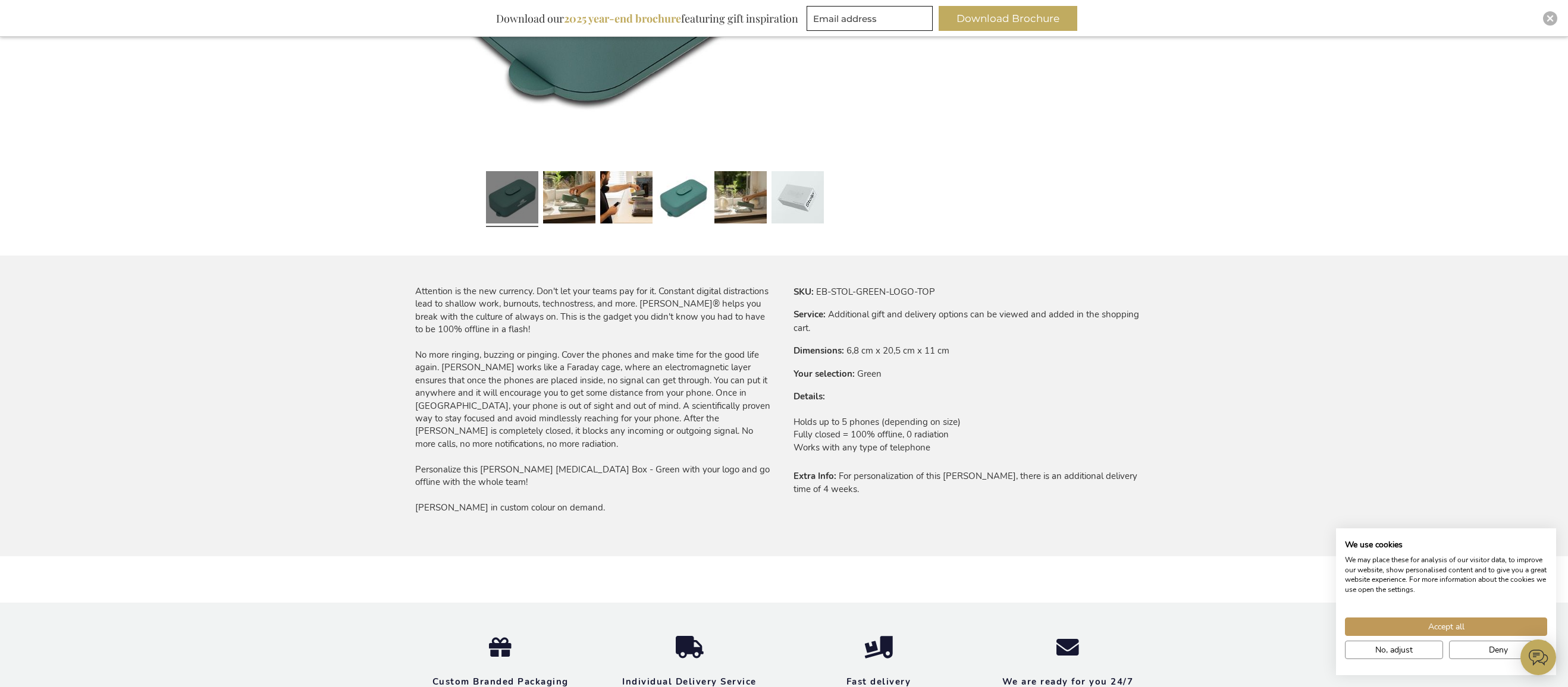
click at [515, 437] on div "Attention is the new currency. Don't let your teams pay for it. Constant digita…" at bounding box center [595, 400] width 360 height 230
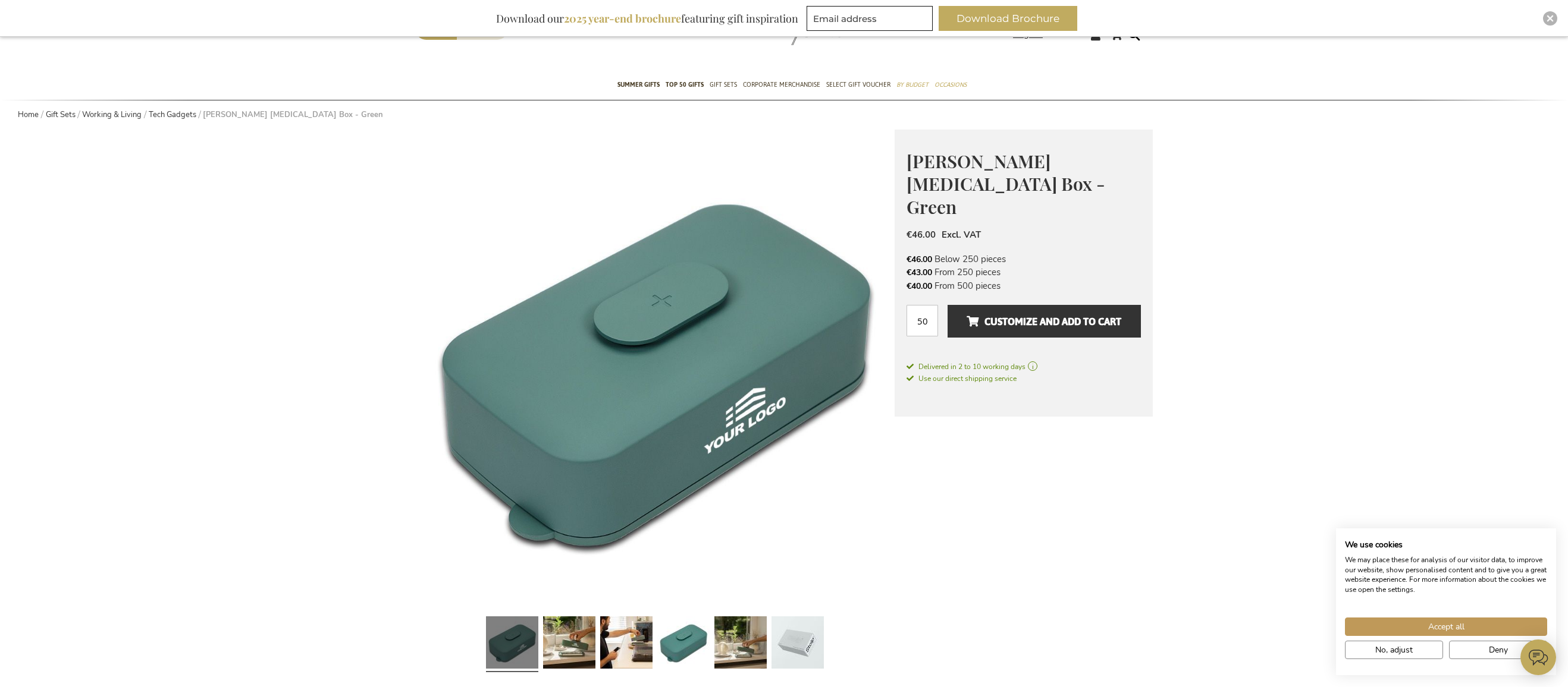
scroll to position [6, 0]
